Goal: Task Accomplishment & Management: Complete application form

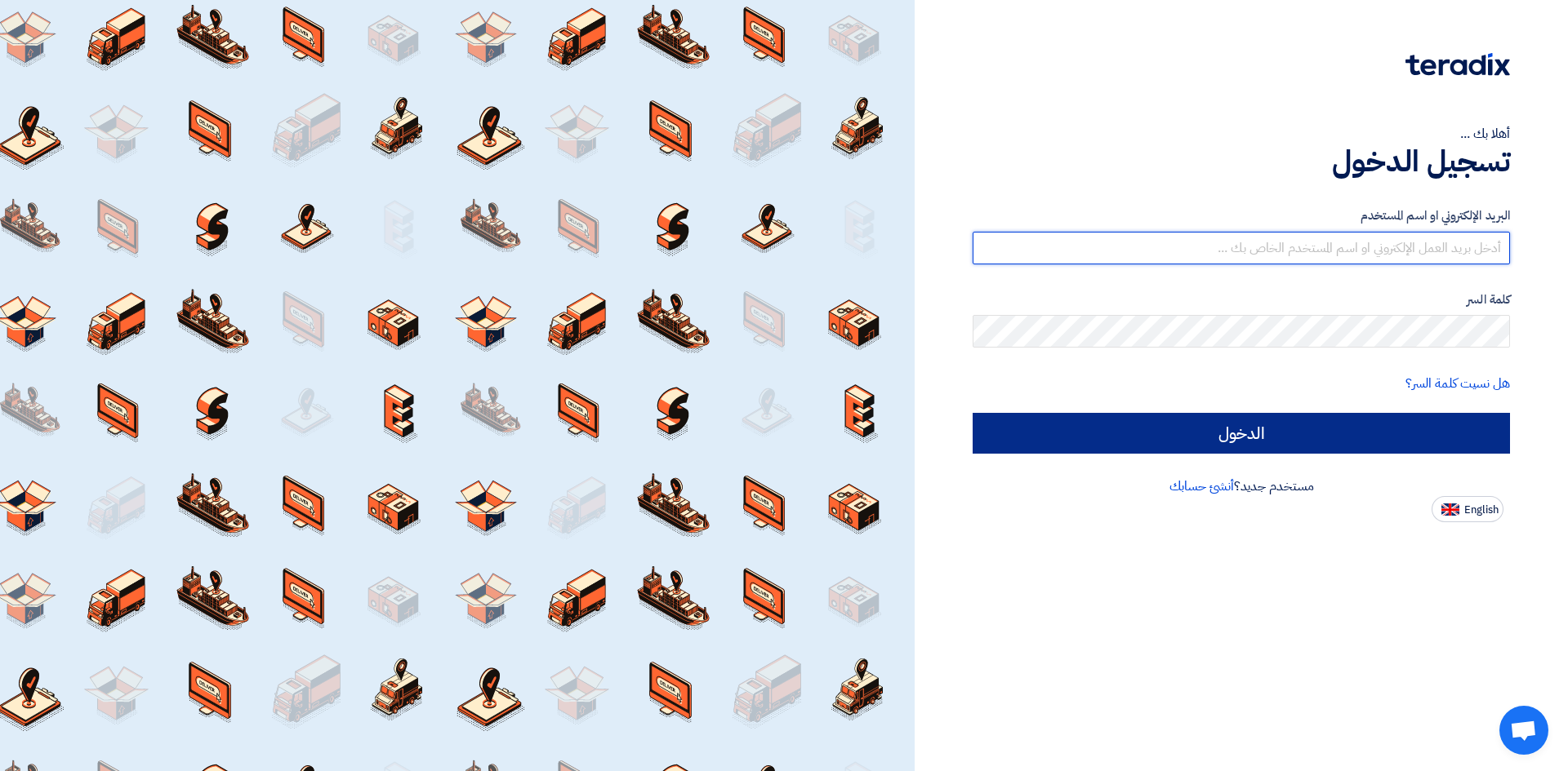
type input "[EMAIL_ADDRESS][DOMAIN_NAME]"
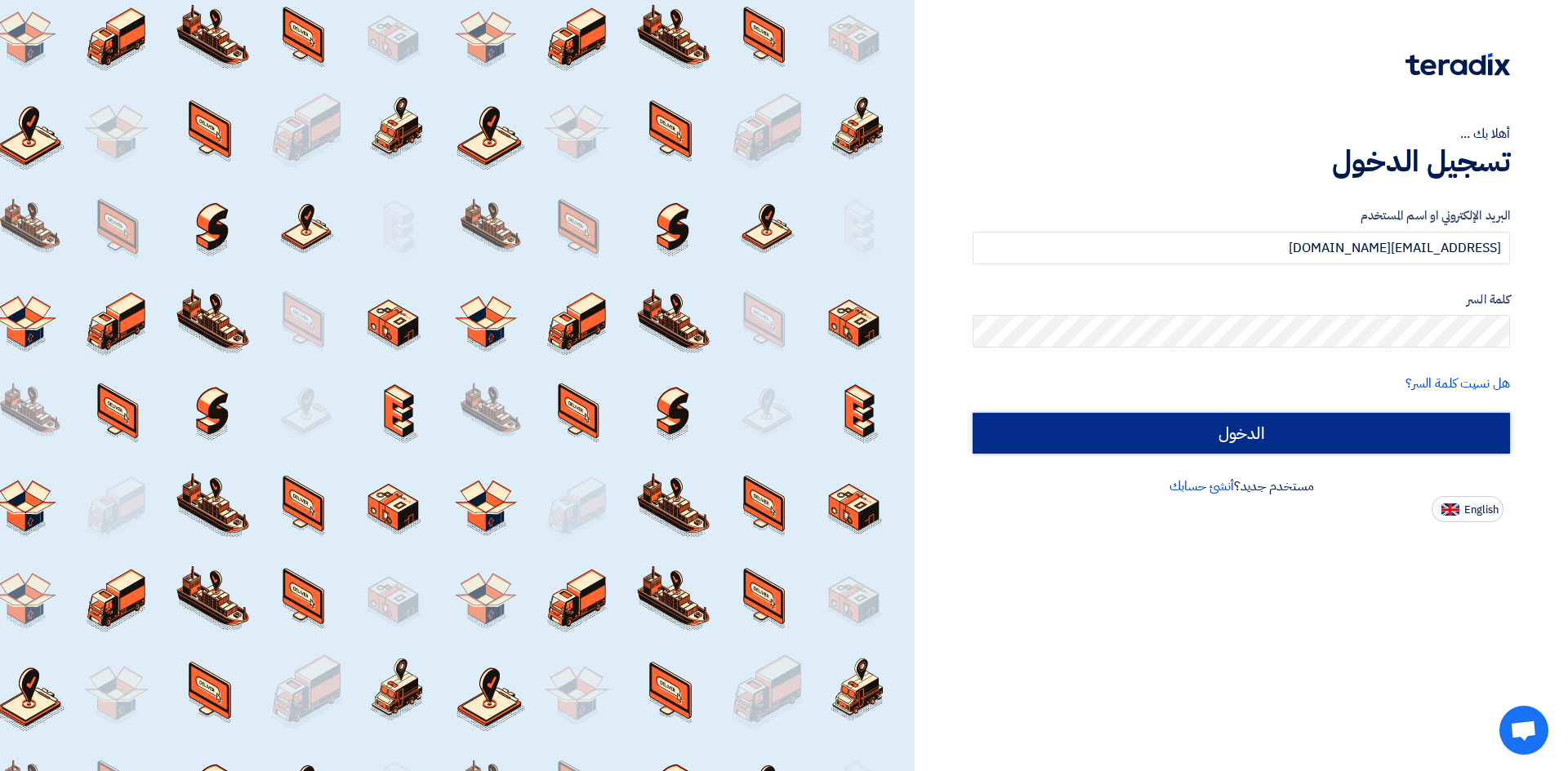
click at [1324, 444] on input "الدخول" at bounding box center [1240, 433] width 537 height 41
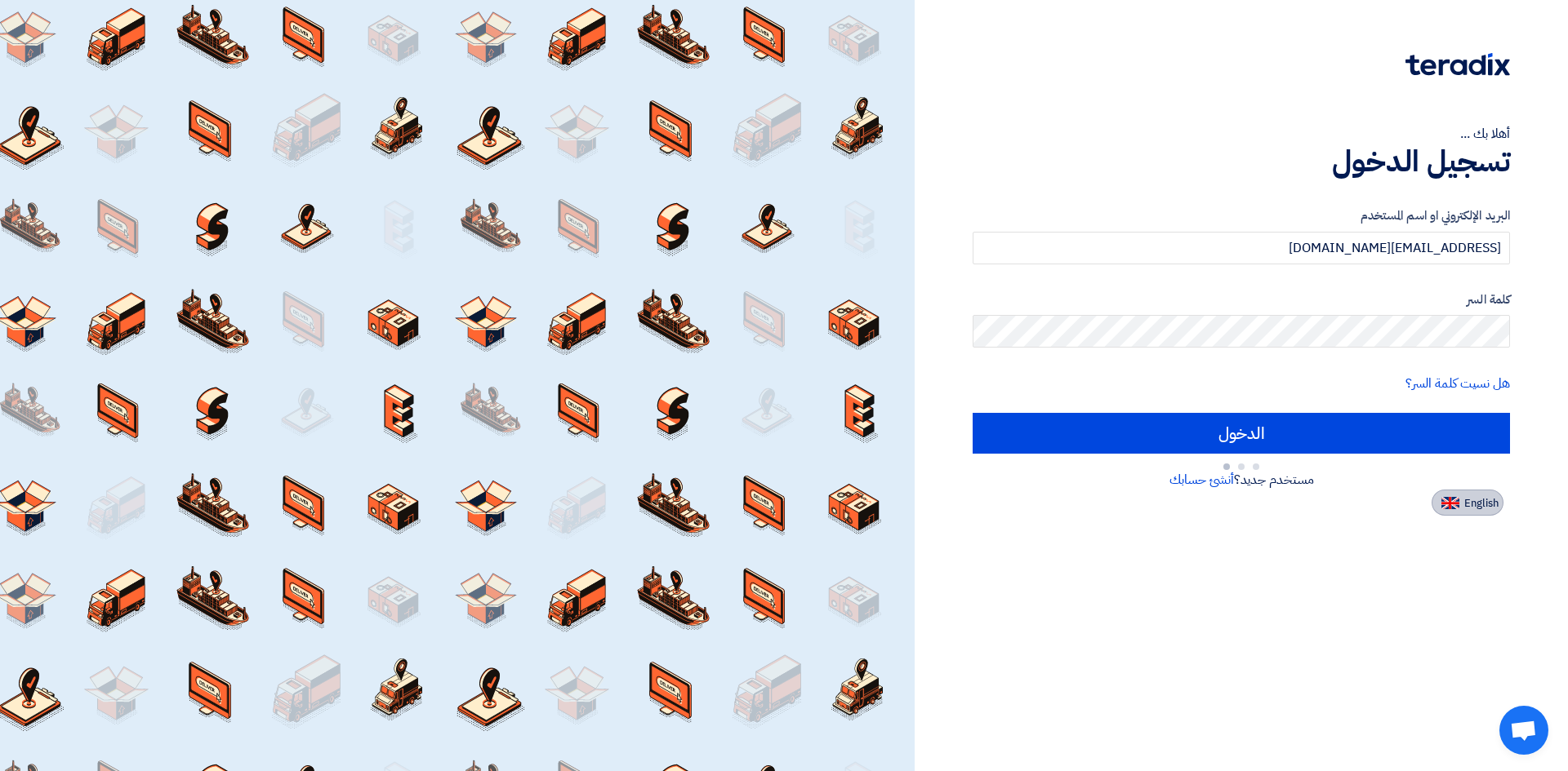
click at [1469, 498] on span "English" at bounding box center [1481, 504] width 34 height 12
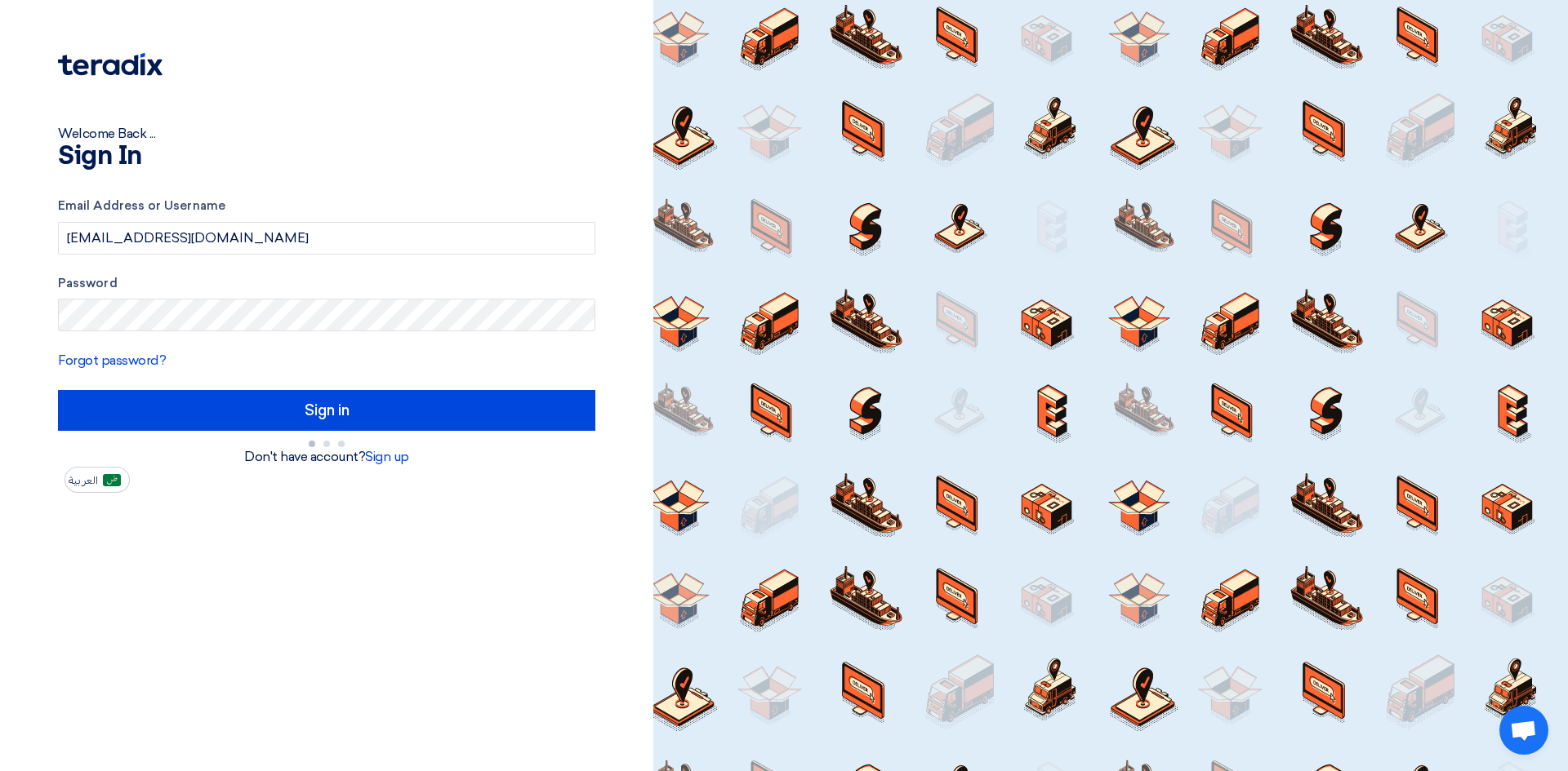
type input "الدخول"
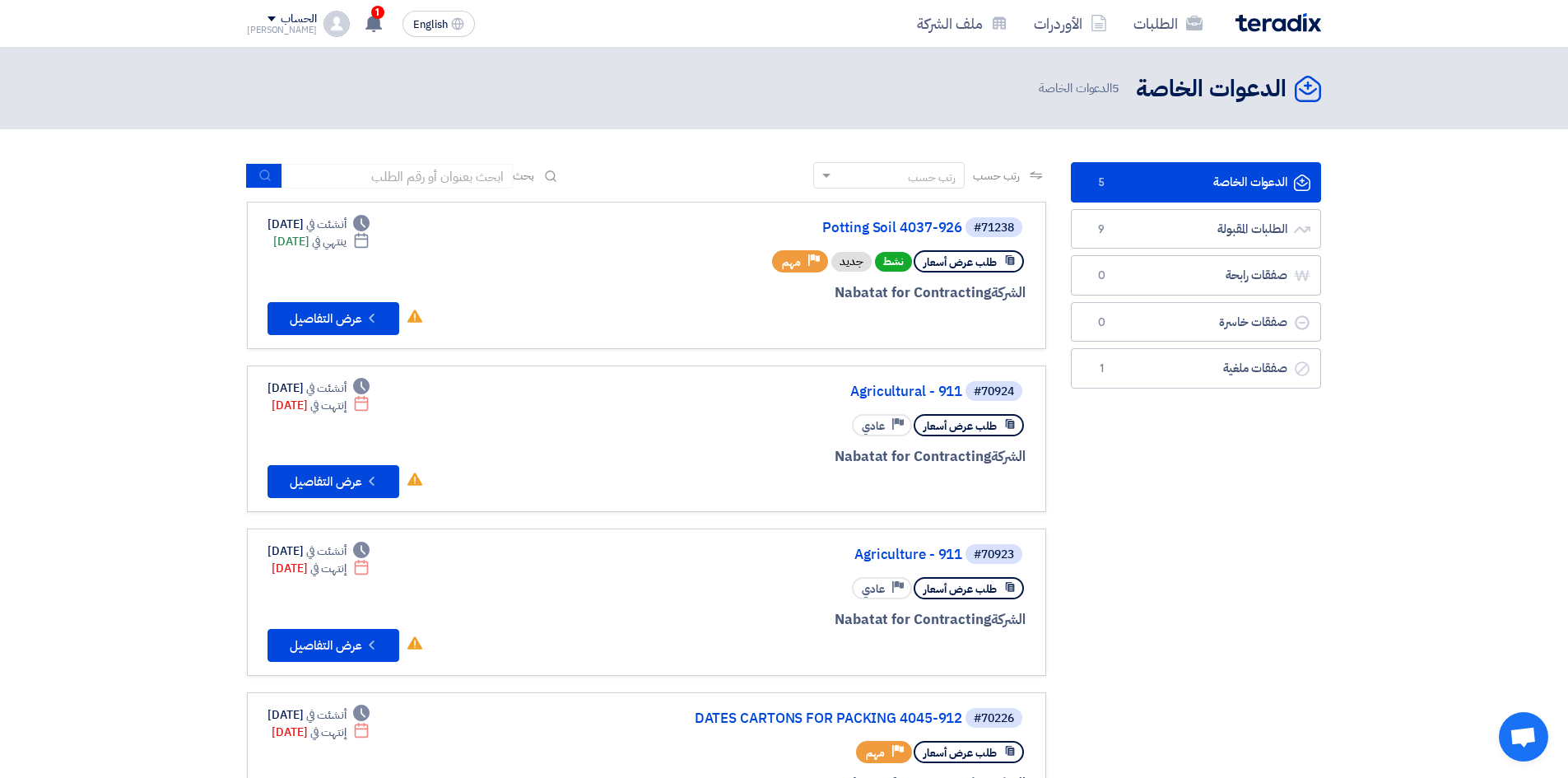
click at [947, 432] on span "طلب عرض أسعار" at bounding box center [960, 426] width 73 height 16
click at [979, 429] on span "طلب عرض أسعار" at bounding box center [960, 426] width 73 height 16
click at [343, 490] on button "Check details عرض التفاصيل" at bounding box center [334, 481] width 132 height 33
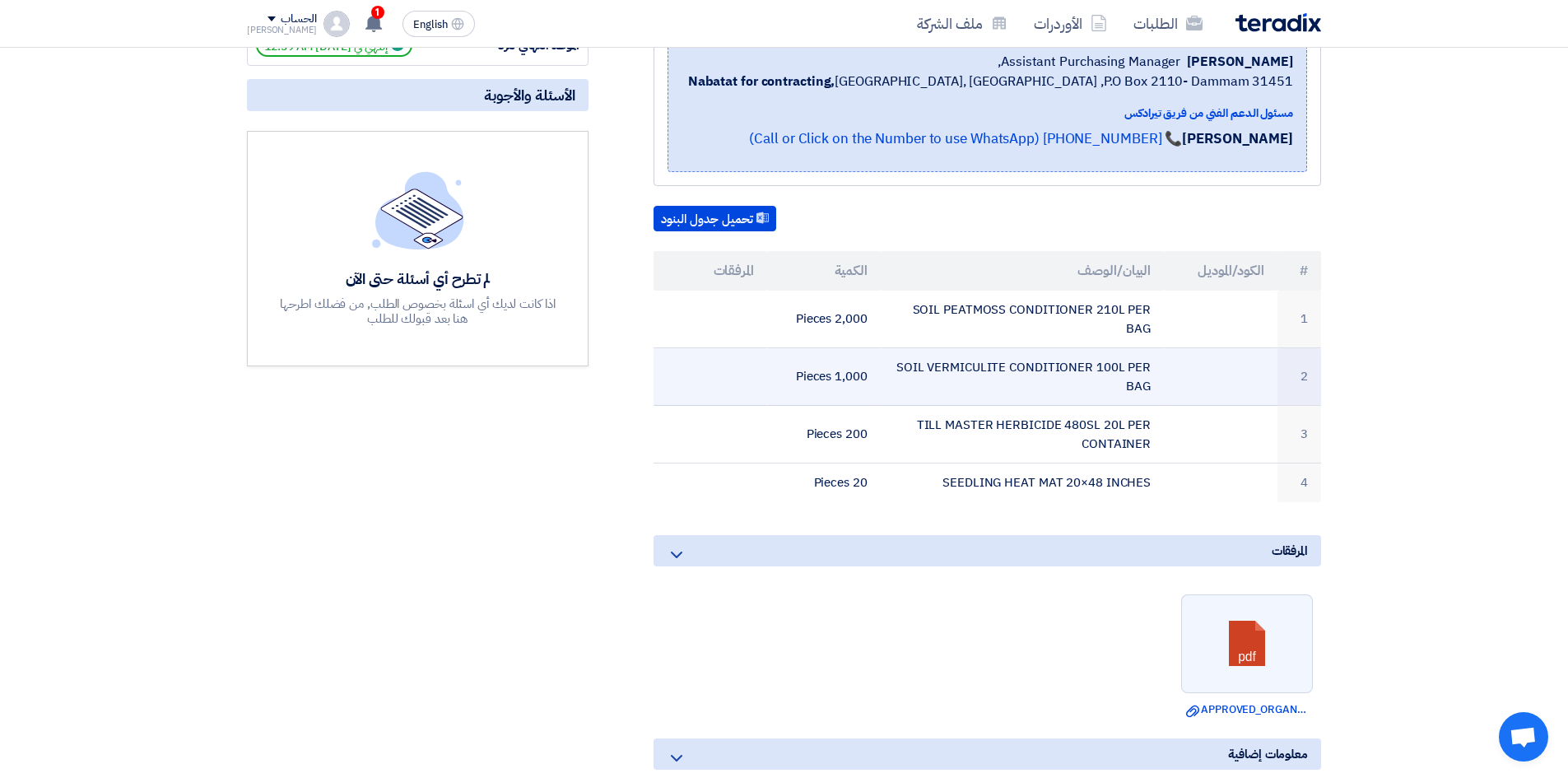
scroll to position [309, 0]
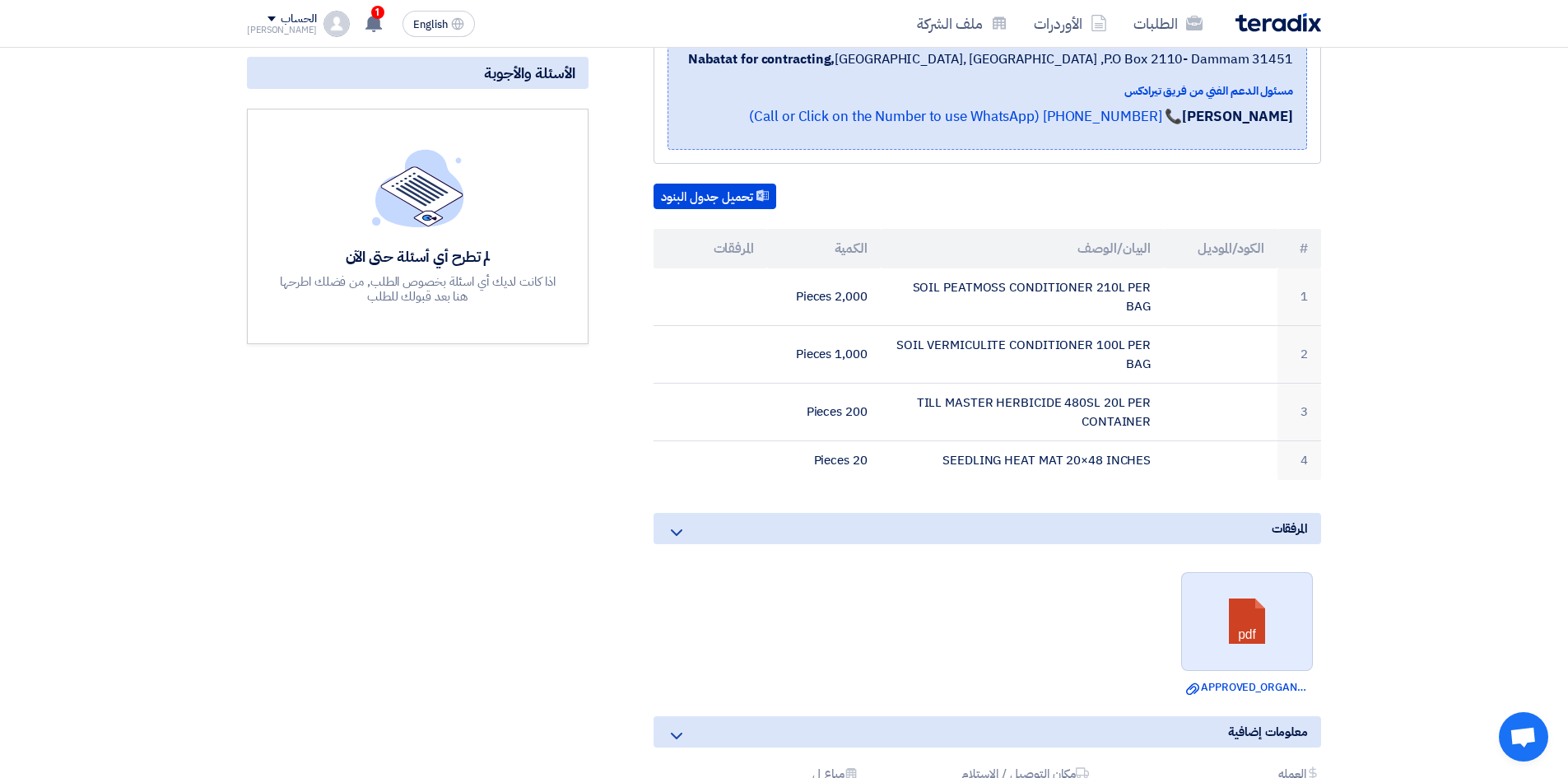
click at [1224, 623] on link at bounding box center [1248, 622] width 132 height 99
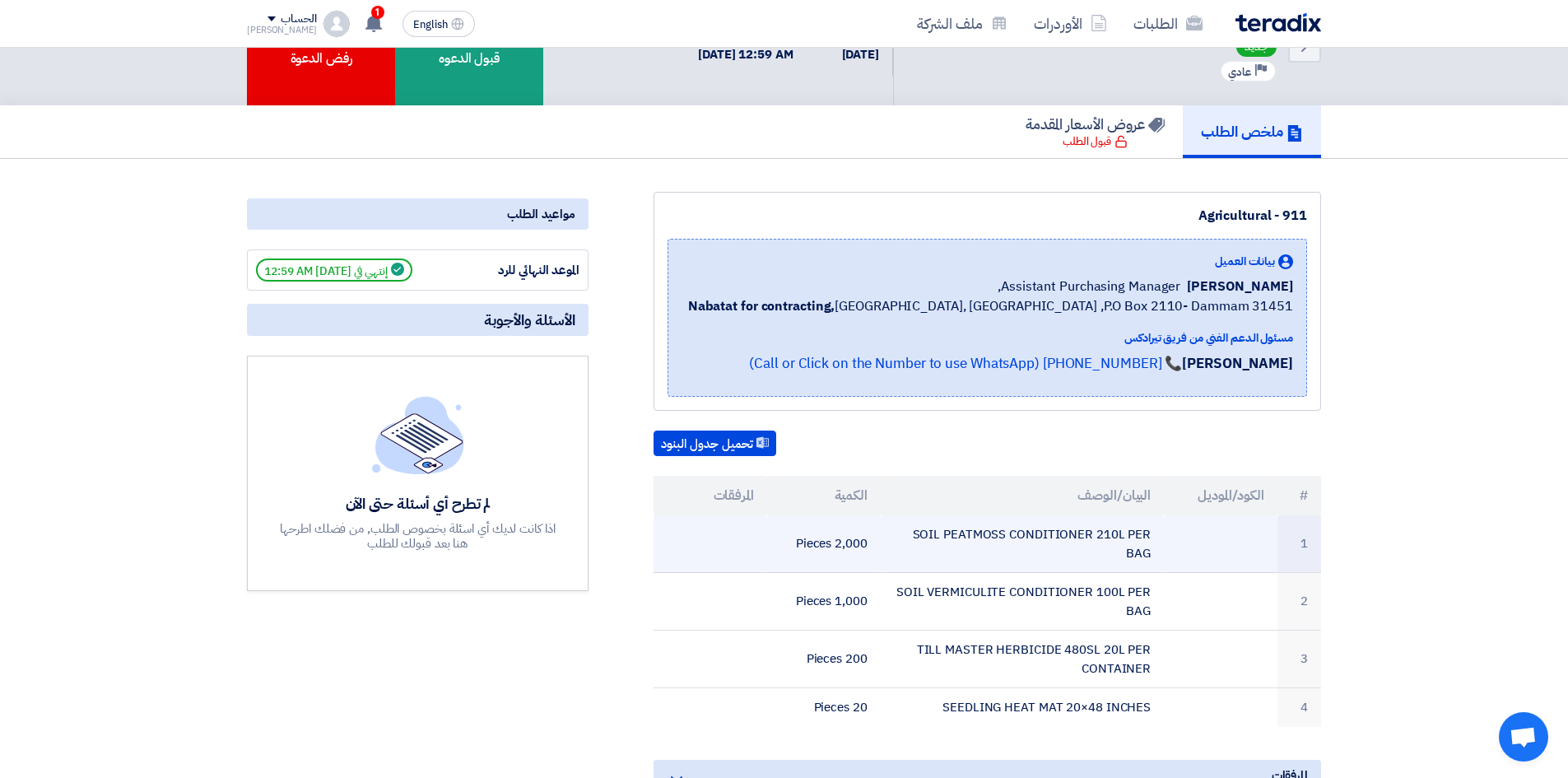
scroll to position [0, 0]
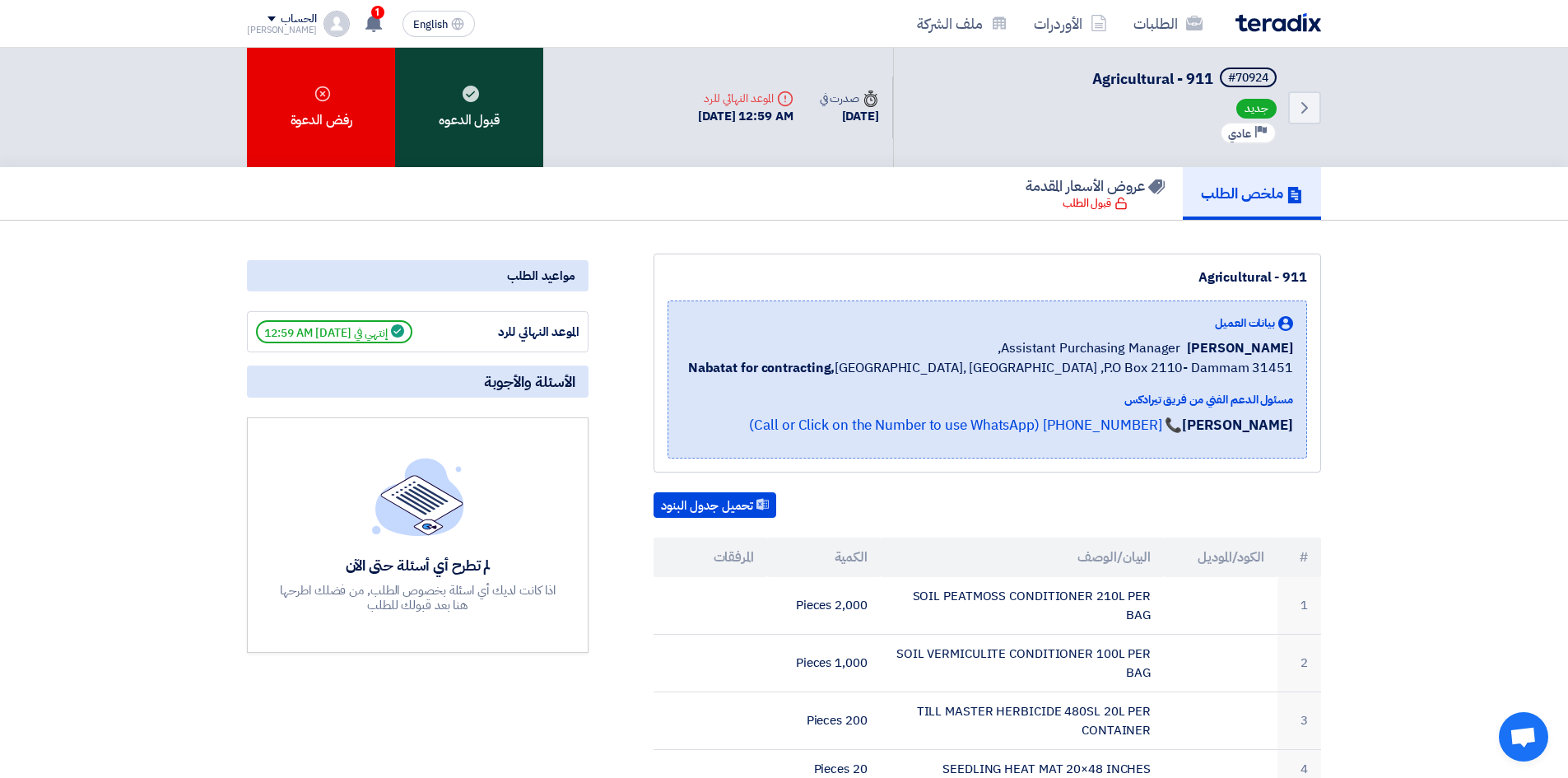
click at [470, 150] on div "قبول الدعوه" at bounding box center [469, 107] width 148 height 119
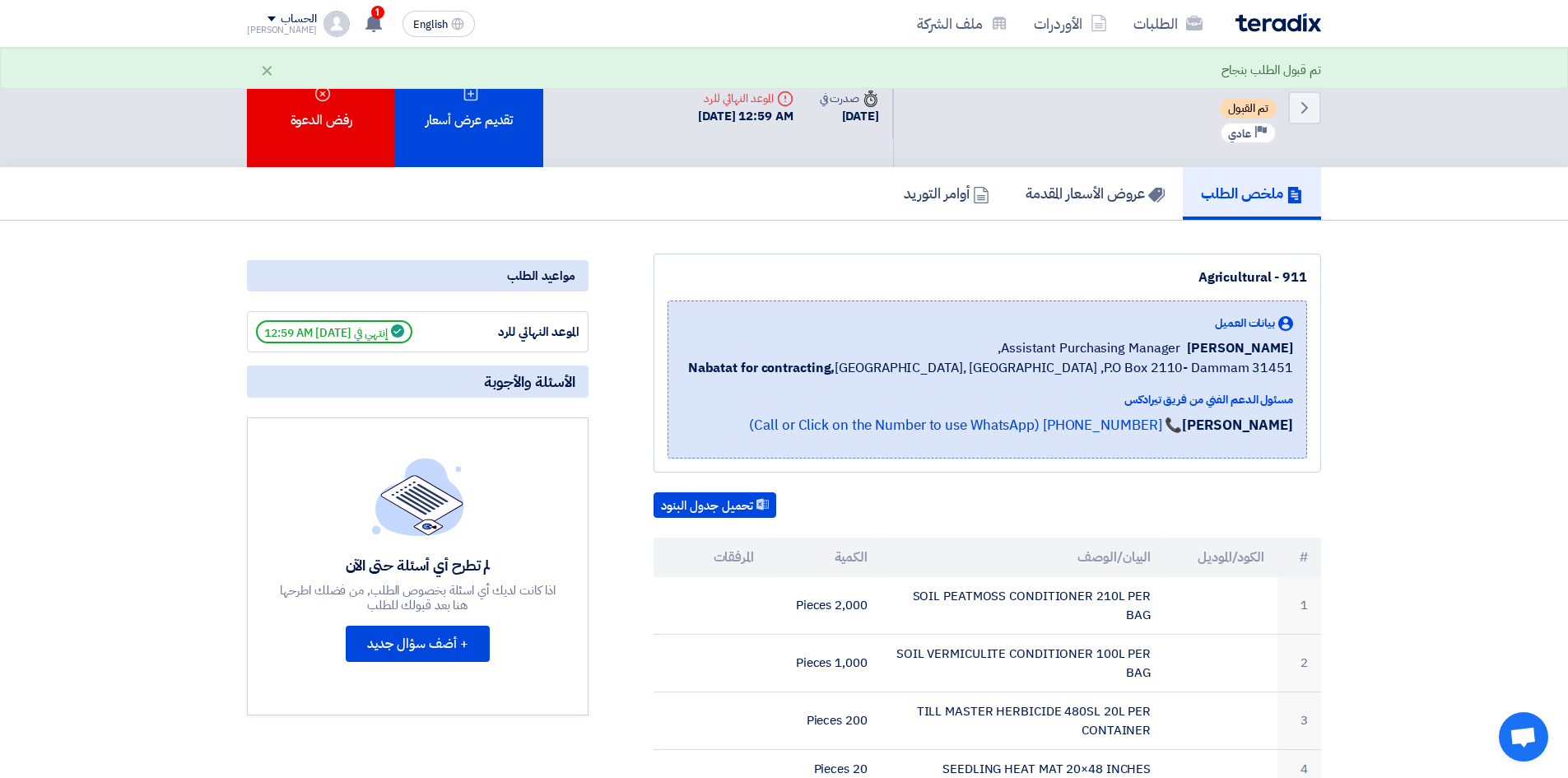
click at [1245, 189] on h5 "ملخص الطلب" at bounding box center [1251, 193] width 102 height 19
click at [1247, 28] on img at bounding box center [1278, 23] width 85 height 19
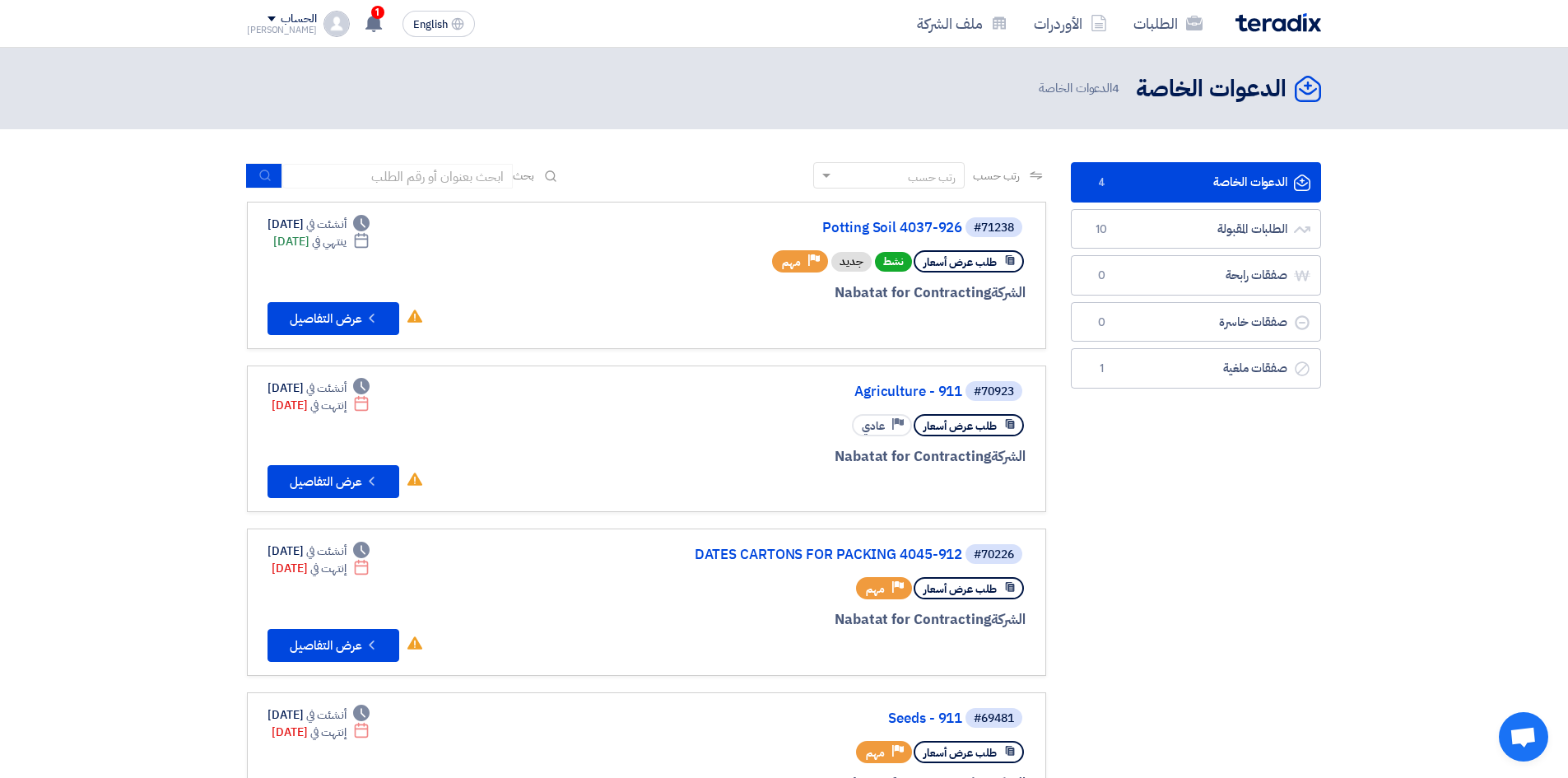
click at [1173, 177] on link "الدعوات الخاصة الدعوات الخاصة 4" at bounding box center [1196, 182] width 250 height 41
click at [366, 324] on icon "Check details" at bounding box center [372, 318] width 16 height 16
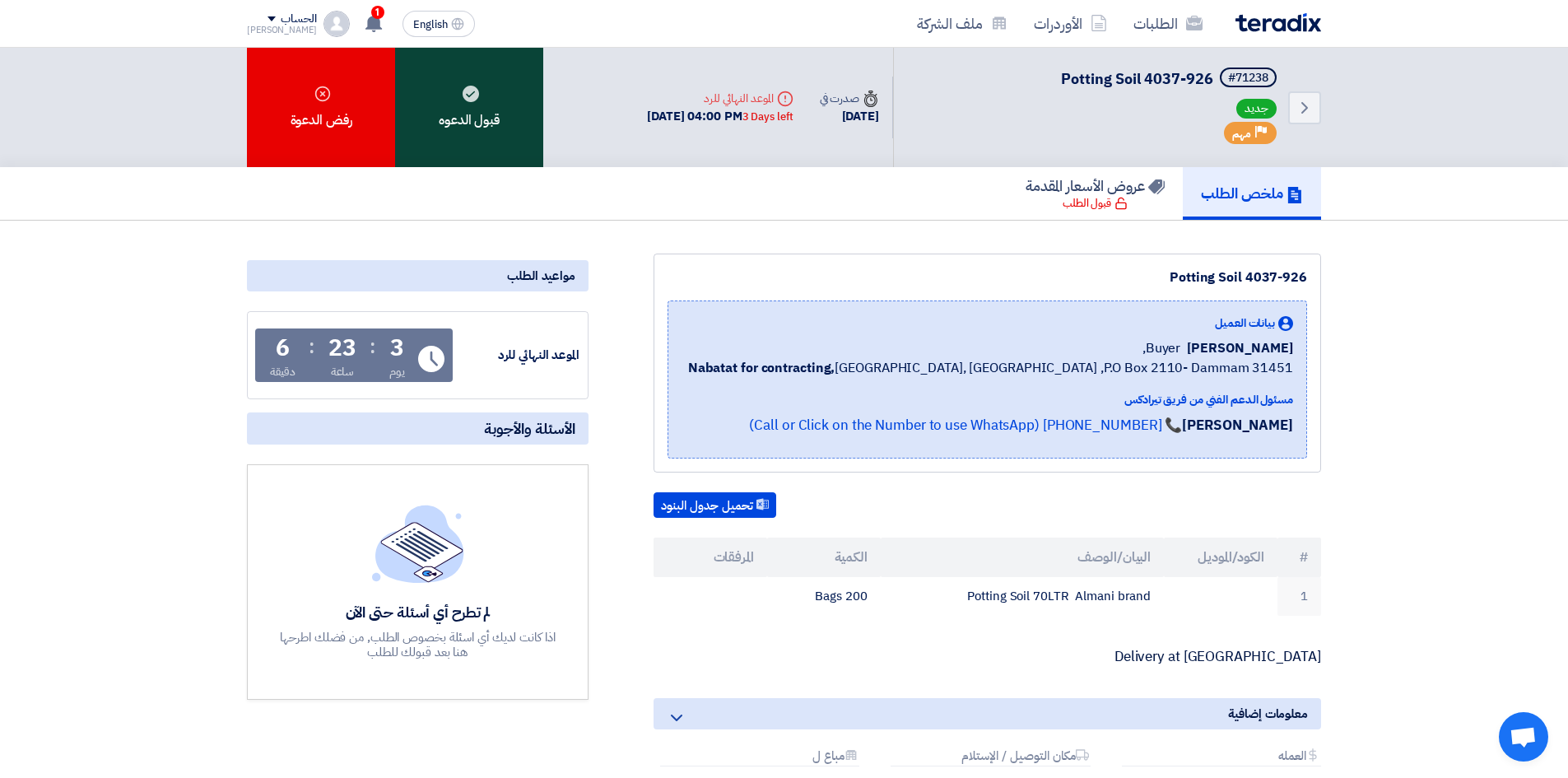
click at [484, 130] on div "قبول الدعوه" at bounding box center [469, 107] width 148 height 119
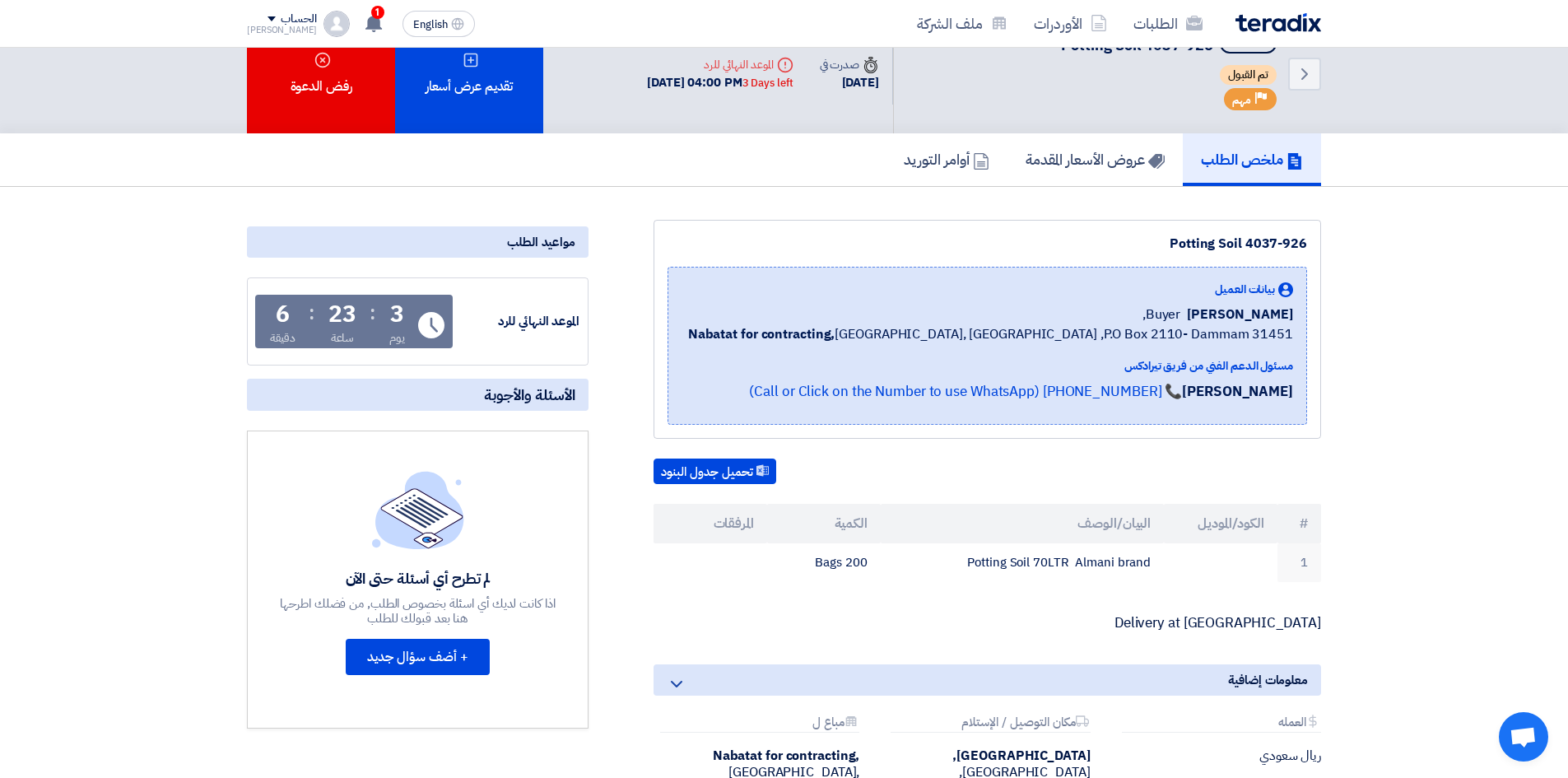
scroll to position [41, 0]
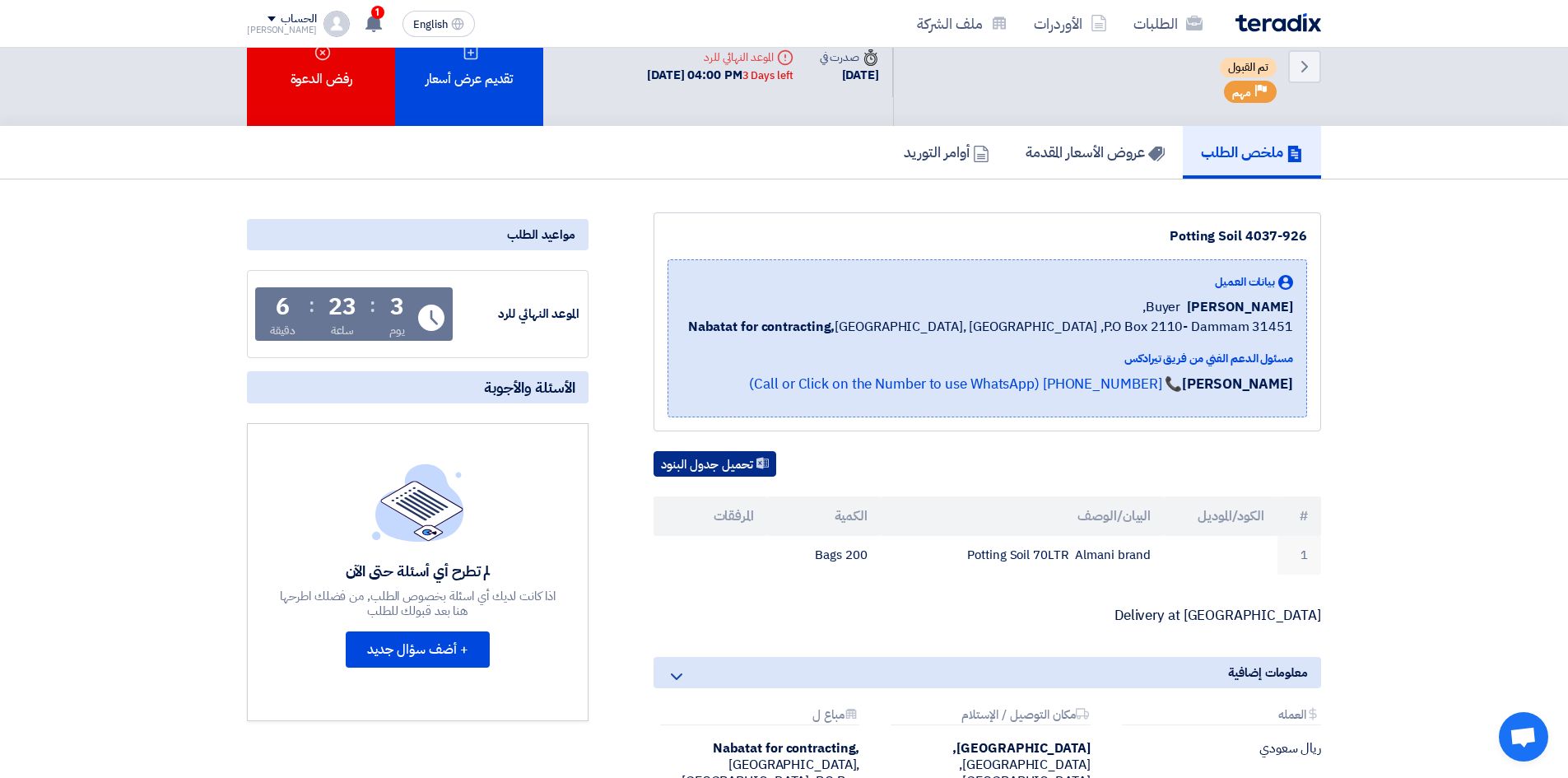
click at [713, 474] on button "تحميل جدول البنود" at bounding box center [714, 464] width 122 height 26
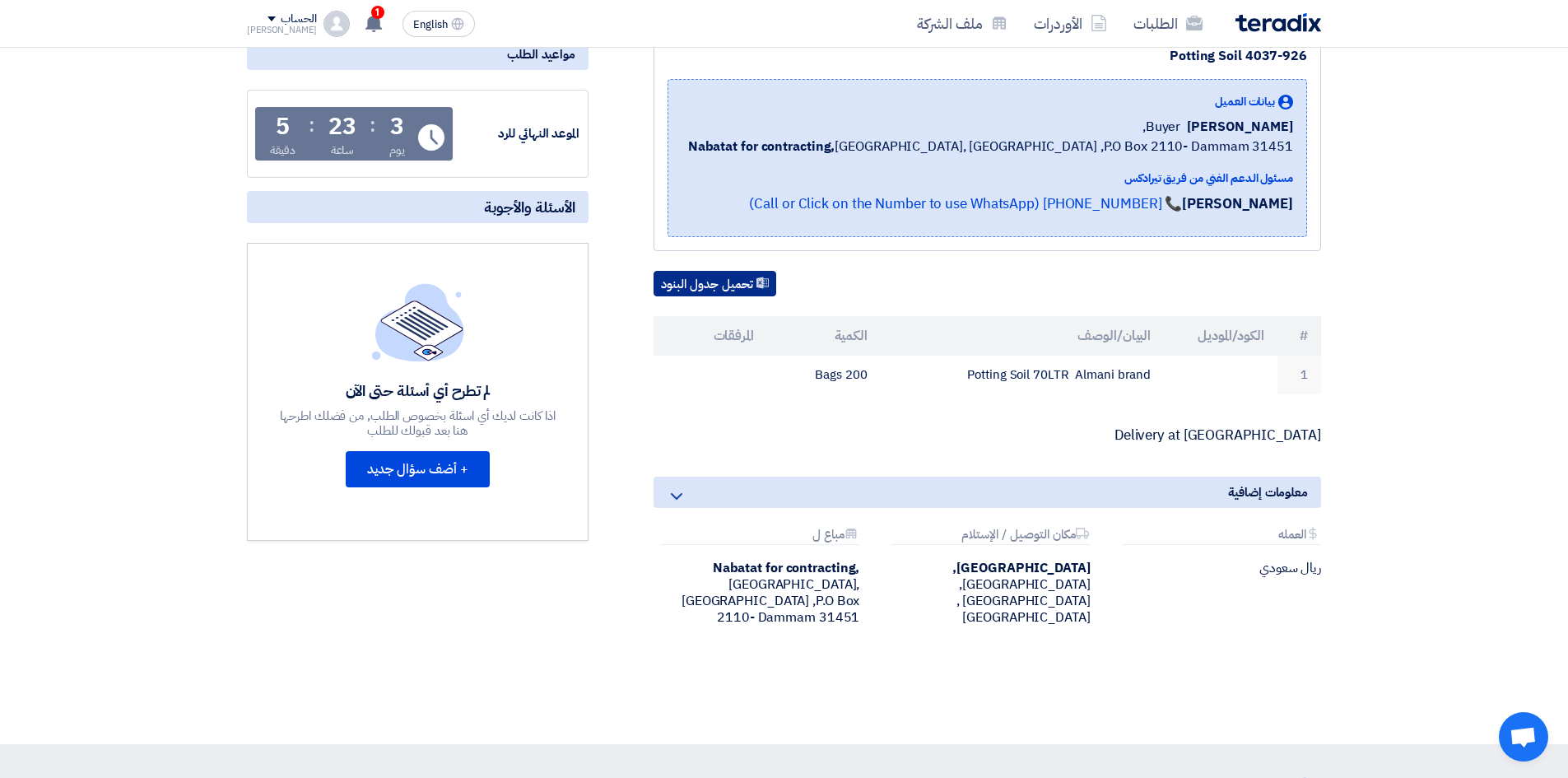
scroll to position [226, 0]
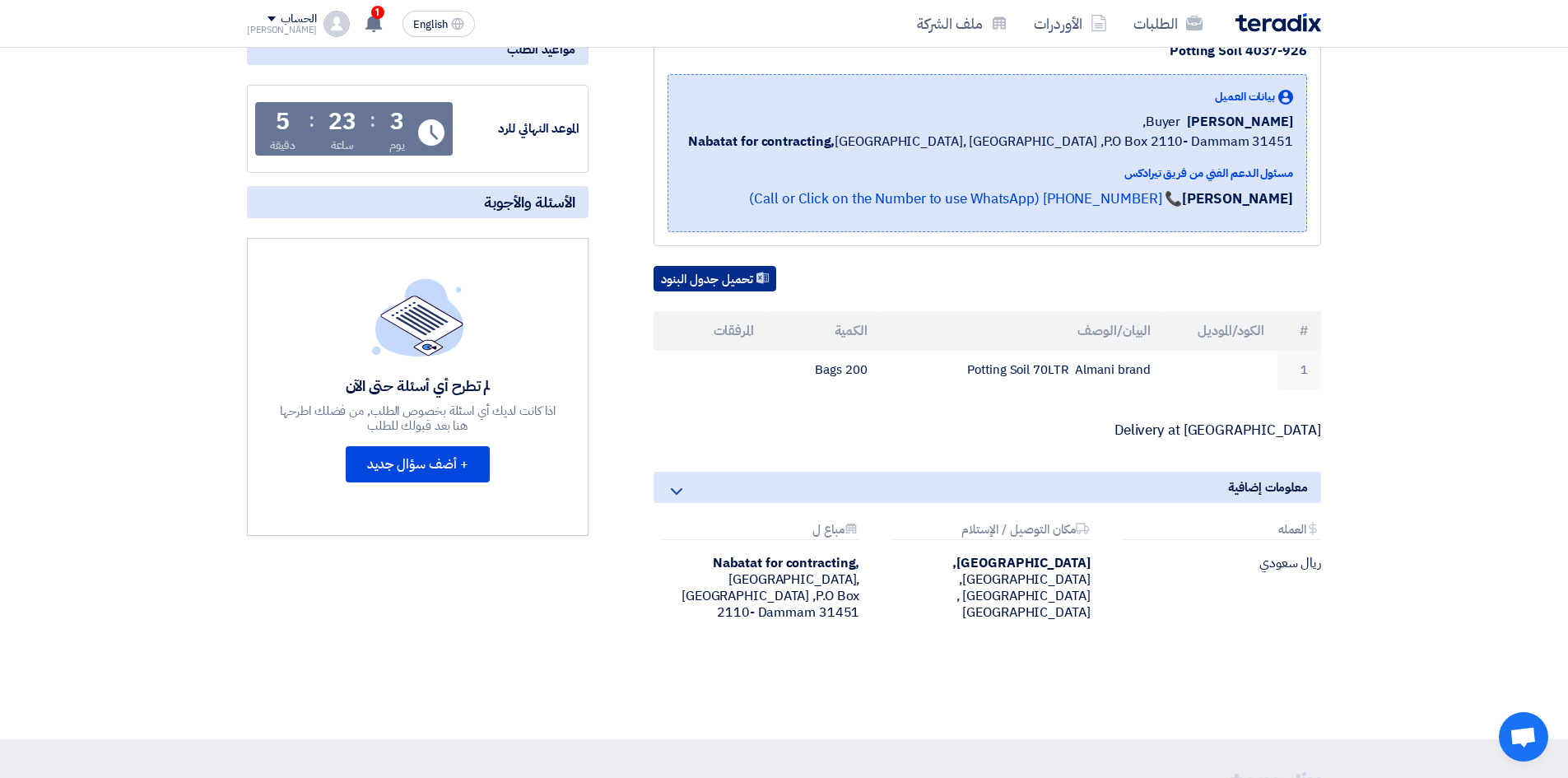
click at [734, 282] on button "تحميل جدول البنود" at bounding box center [714, 279] width 122 height 26
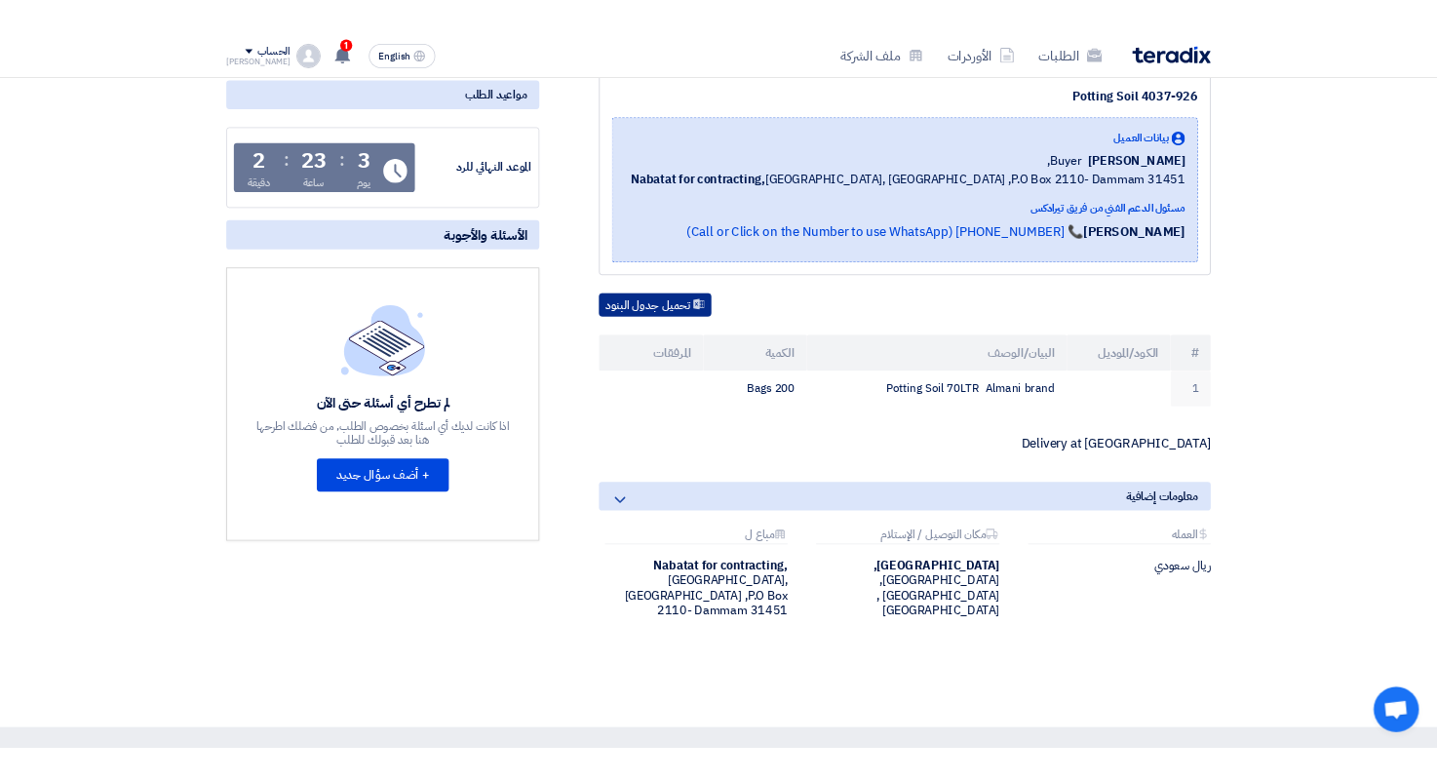
scroll to position [244, 0]
